Goal: Task Accomplishment & Management: Use online tool/utility

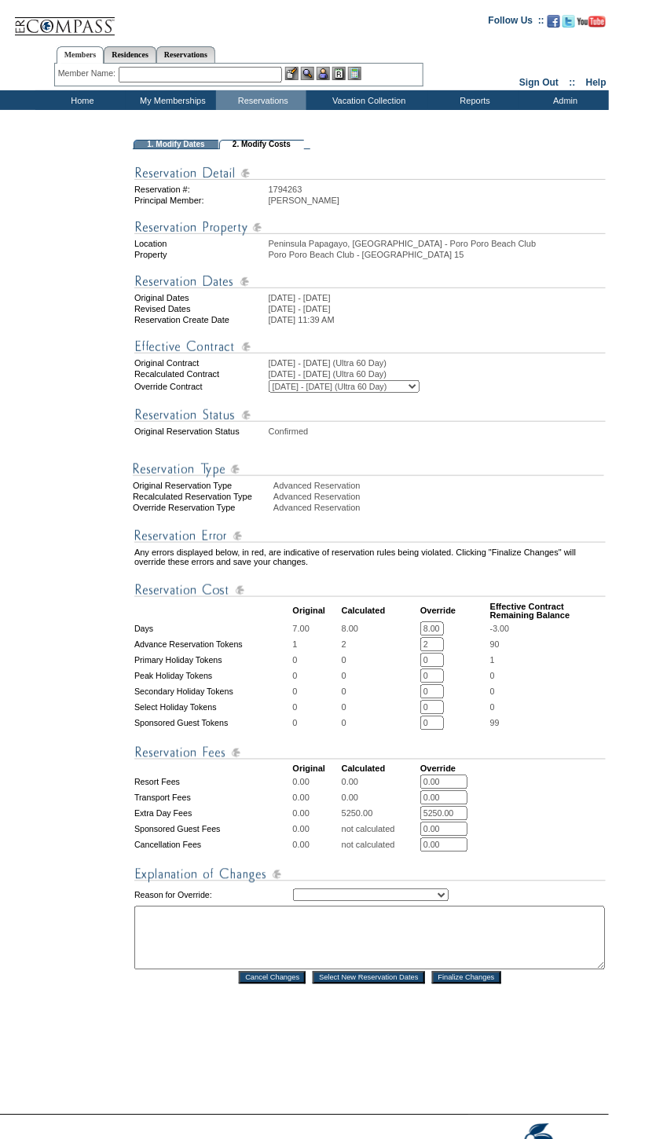
scroll to position [108, 0]
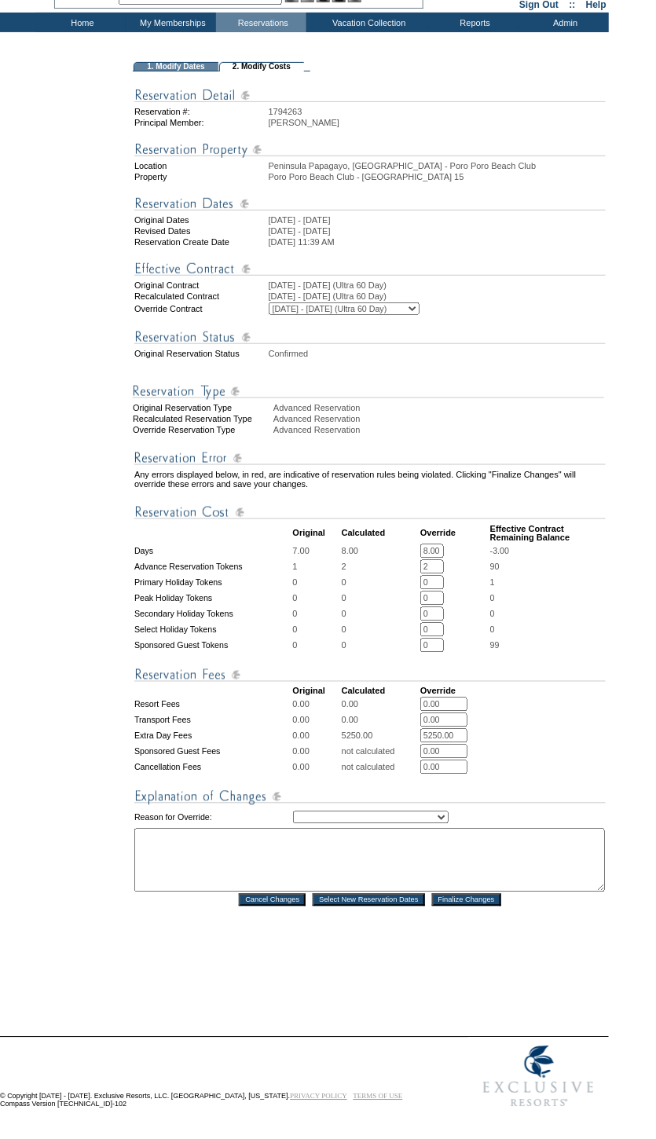
click at [341, 811] on select "Creating Continuous Stay Days Rebooked After Cancellation Editing Occupant Expe…" at bounding box center [370, 817] width 155 height 13
select select "1043"
click at [293, 811] on select "Creating Continuous Stay Days Rebooked After Cancellation Editing Occupant Expe…" at bounding box center [370, 817] width 155 height 13
click at [342, 843] on textarea at bounding box center [369, 860] width 470 height 64
type textarea "adjusting nights"
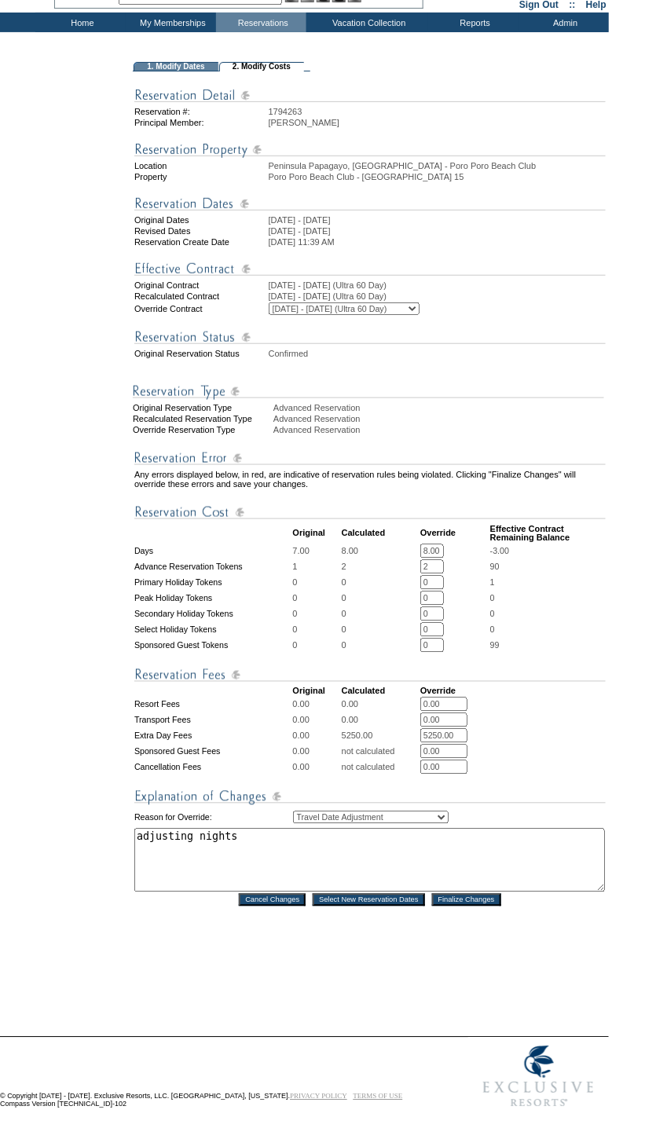
click at [481, 894] on input "Finalize Changes" at bounding box center [466, 900] width 69 height 13
